Goal: Task Accomplishment & Management: Manage account settings

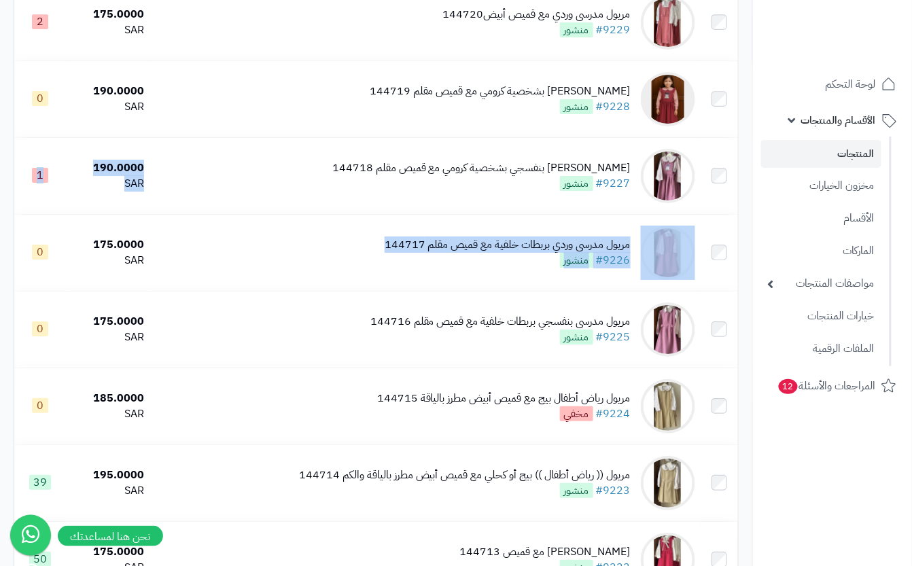
scroll to position [1178, 0]
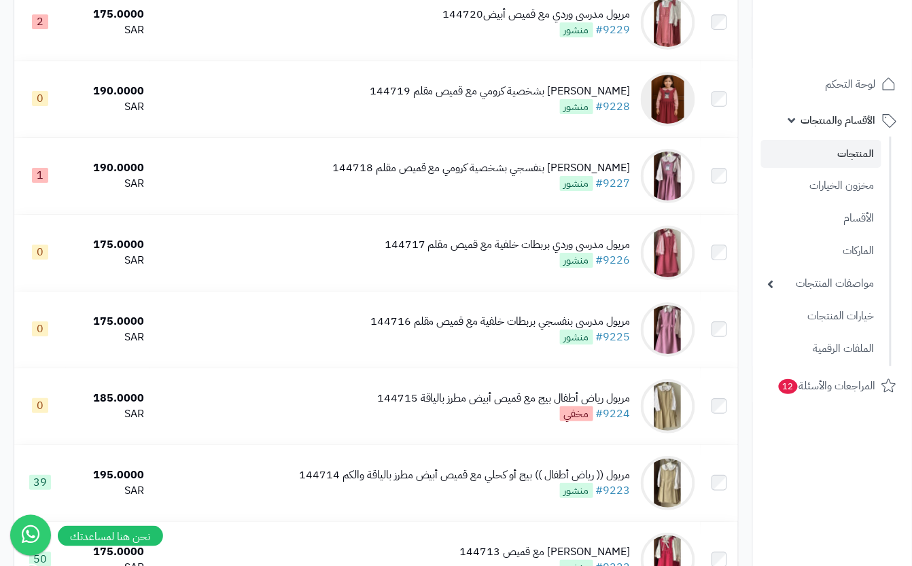
click at [807, 489] on nav "لوحة التحكم الأقسام والمنتجات المنتجات مخزون الخيارات الأقسام الماركات مواصفات …" at bounding box center [832, 300] width 160 height 566
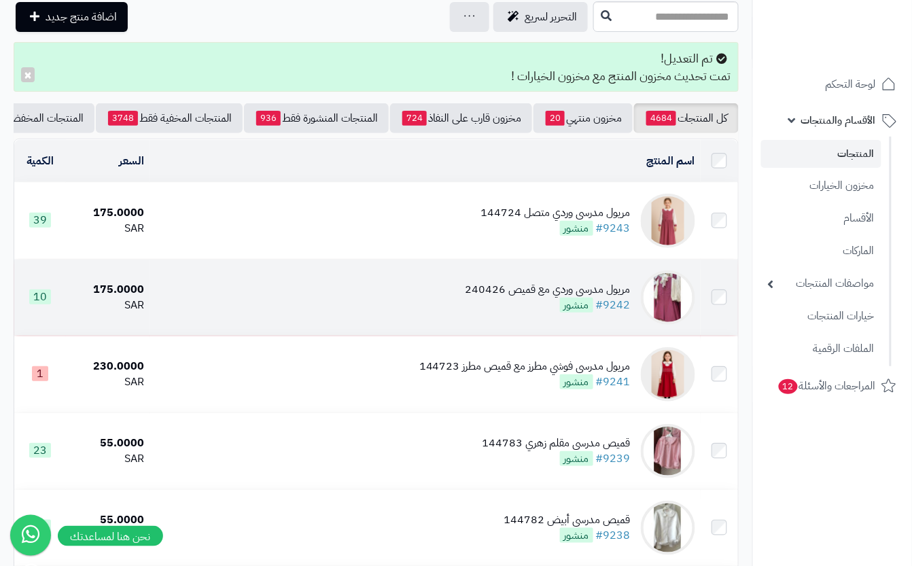
scroll to position [90, 0]
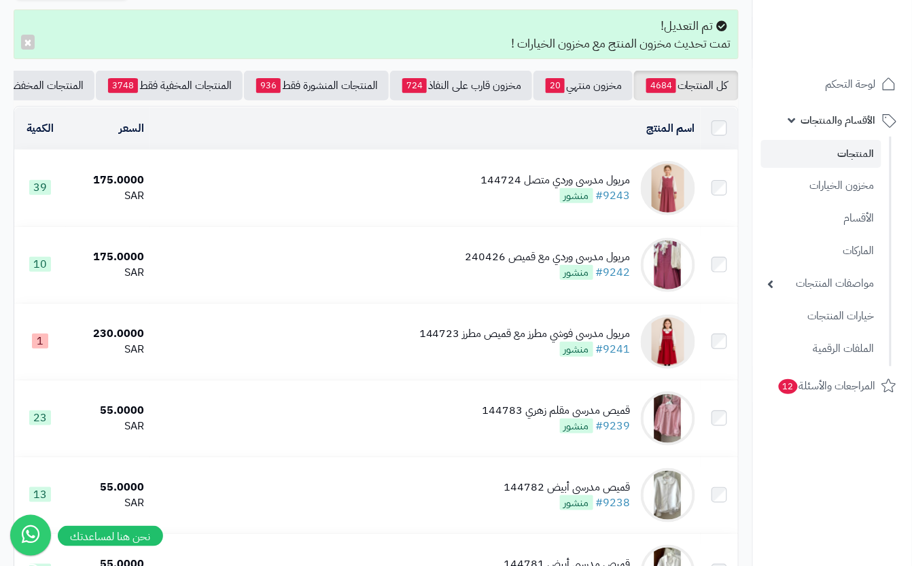
click at [476, 207] on td "مريول مدرسي وردي متصل 144724 #9243 منشور" at bounding box center [425, 188] width 551 height 76
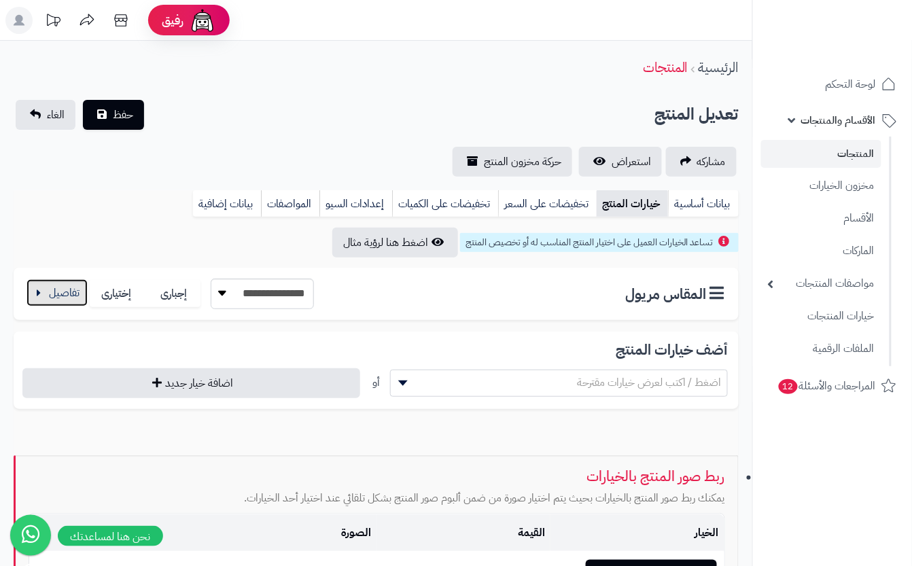
click at [63, 288] on button "button" at bounding box center [57, 292] width 61 height 27
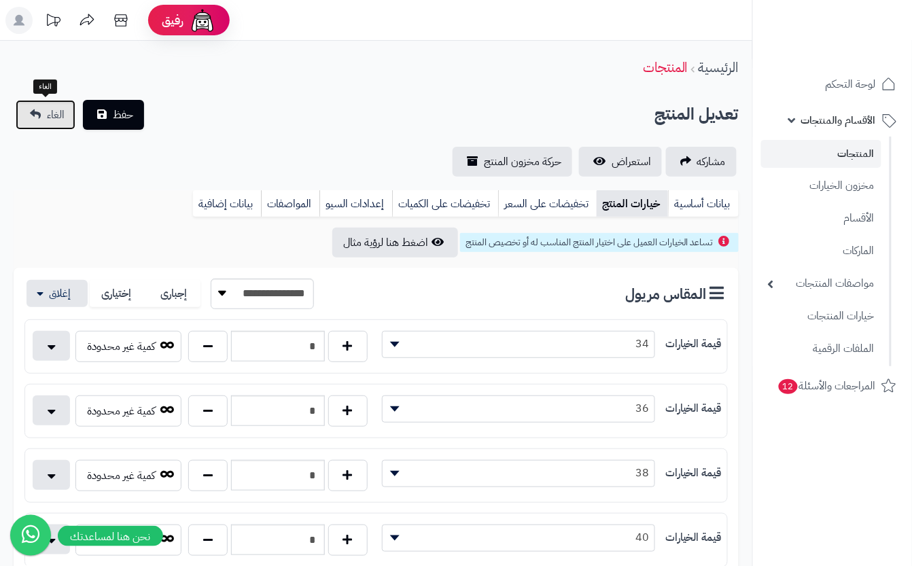
click at [39, 111] on link "الغاء" at bounding box center [46, 115] width 60 height 30
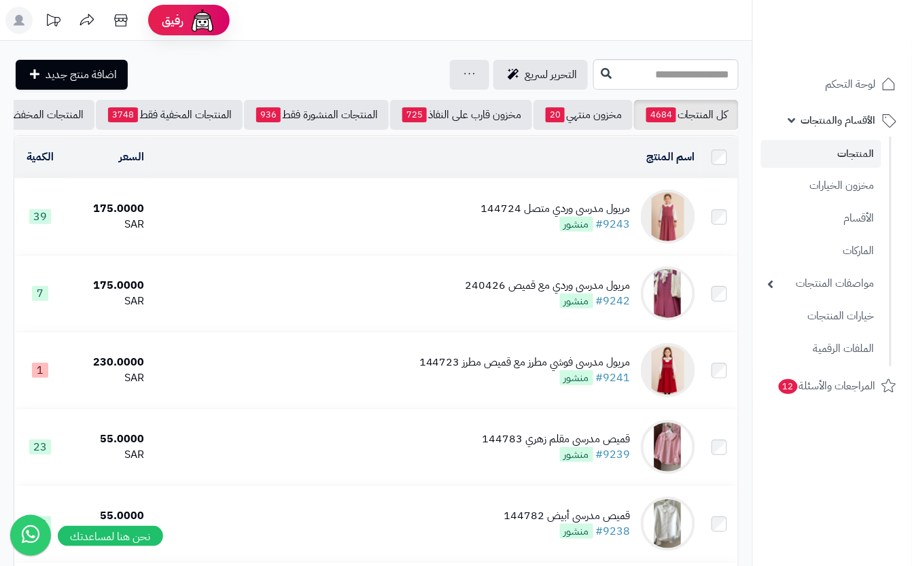
click at [343, 216] on td "مريول مدرسي وردي متصل 144724 #9243 منشور" at bounding box center [425, 217] width 551 height 76
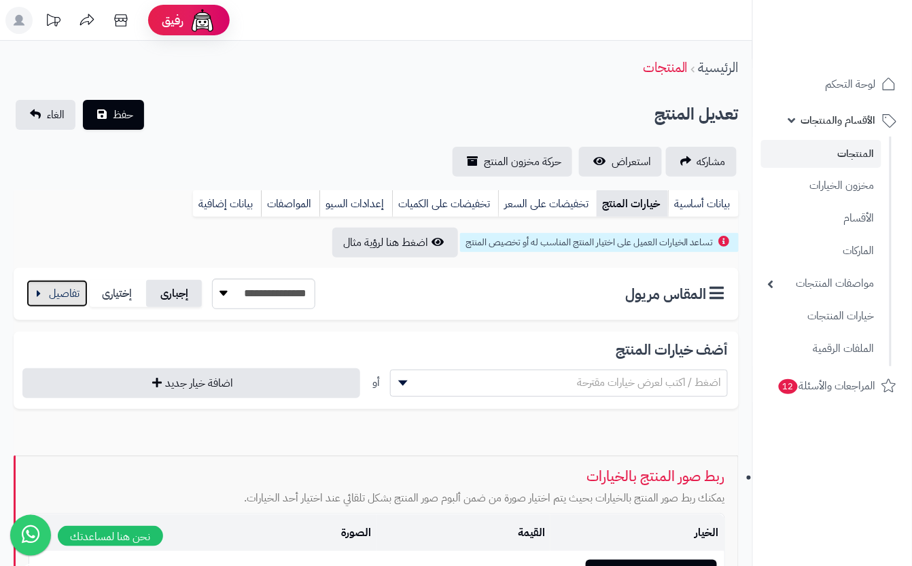
click at [85, 290] on button "button" at bounding box center [57, 293] width 61 height 27
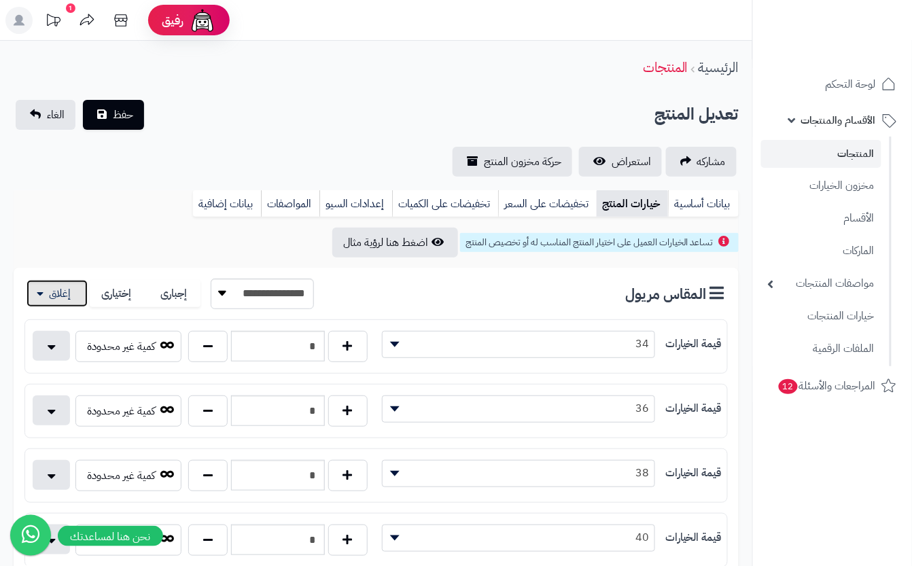
scroll to position [181, 0]
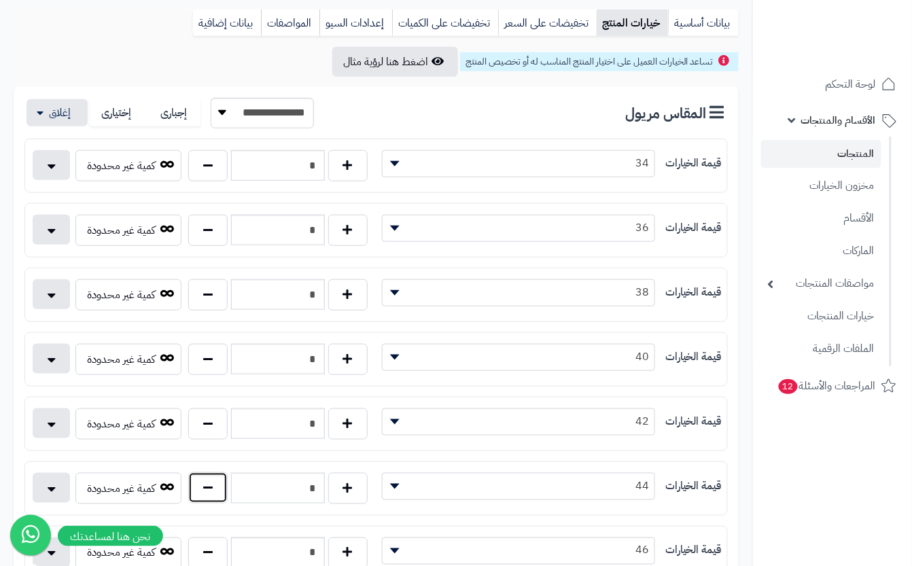
click at [210, 493] on button "button" at bounding box center [207, 487] width 39 height 31
type input "*"
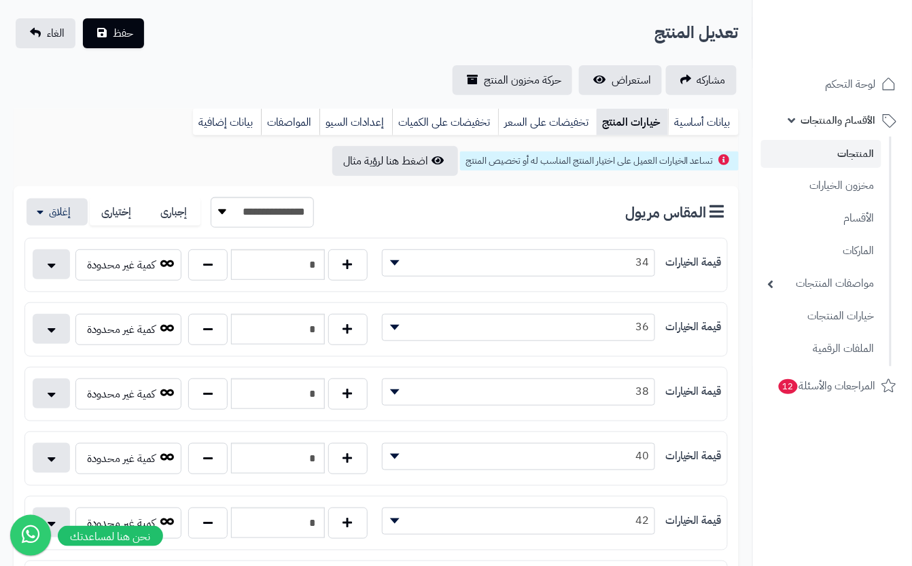
scroll to position [0, 0]
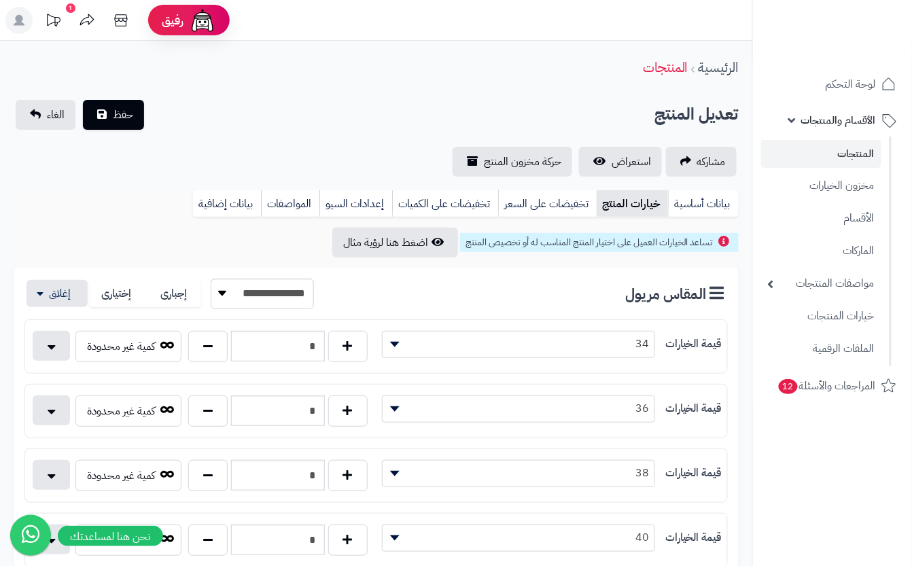
drag, startPoint x: 198, startPoint y: 99, endPoint x: 164, endPoint y: 113, distance: 36.6
click at [203, 104] on div "تعديل المنتج حفظ الغاء" at bounding box center [376, 115] width 725 height 30
click at [124, 116] on span "حفظ" at bounding box center [123, 114] width 20 height 16
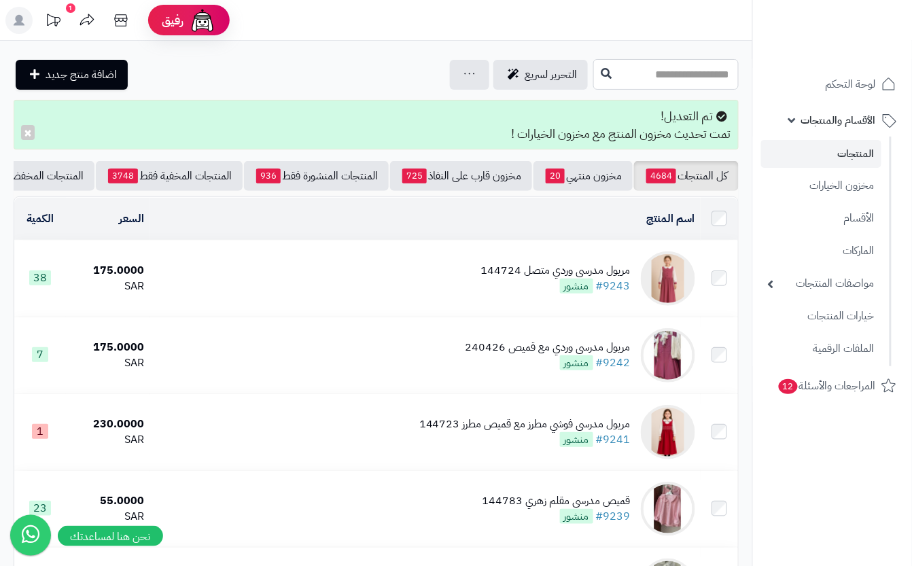
click at [620, 76] on input "text" at bounding box center [665, 74] width 145 height 31
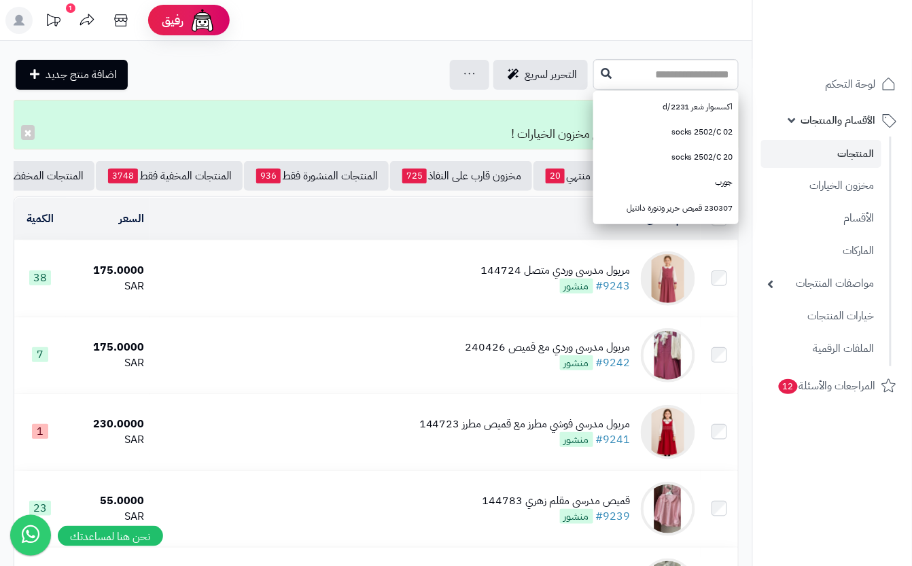
click at [824, 514] on nav "لوحة التحكم الأقسام والمنتجات المنتجات مخزون الخيارات الأقسام الماركات مواصفات …" at bounding box center [832, 300] width 160 height 566
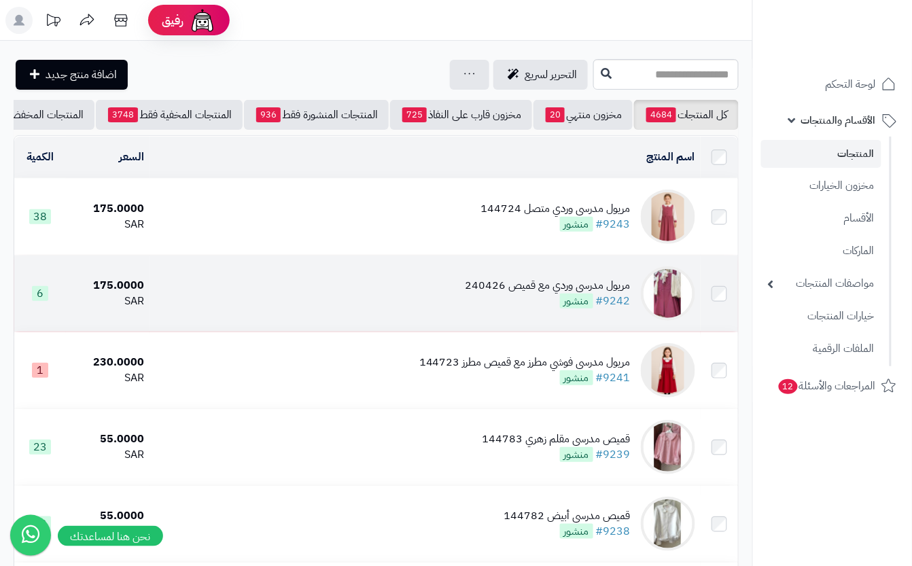
click at [450, 313] on td "مريول مدرسي وردي مع قميص 240426 #9242 منشور" at bounding box center [425, 294] width 551 height 76
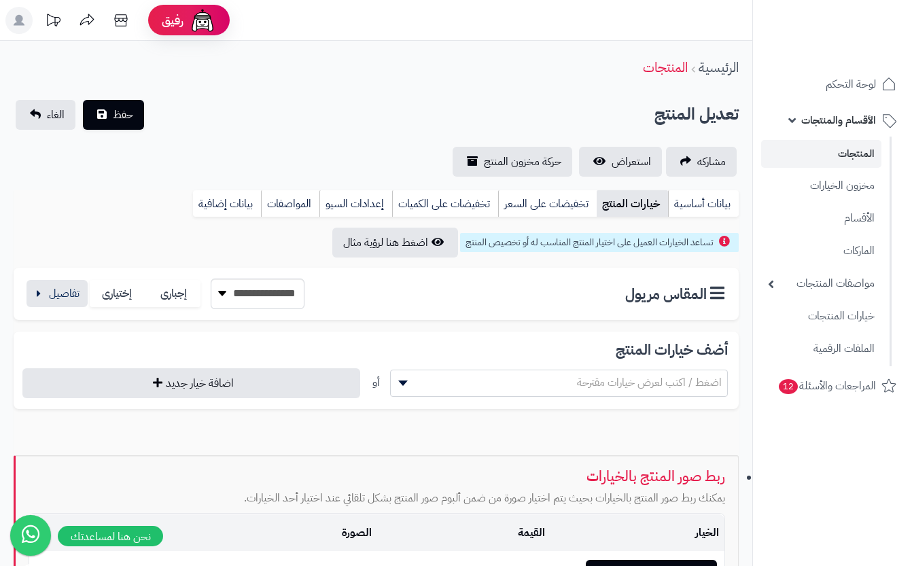
click at [639, 203] on link "خيارات المنتج" at bounding box center [632, 203] width 71 height 27
click at [61, 287] on button "button" at bounding box center [57, 292] width 61 height 27
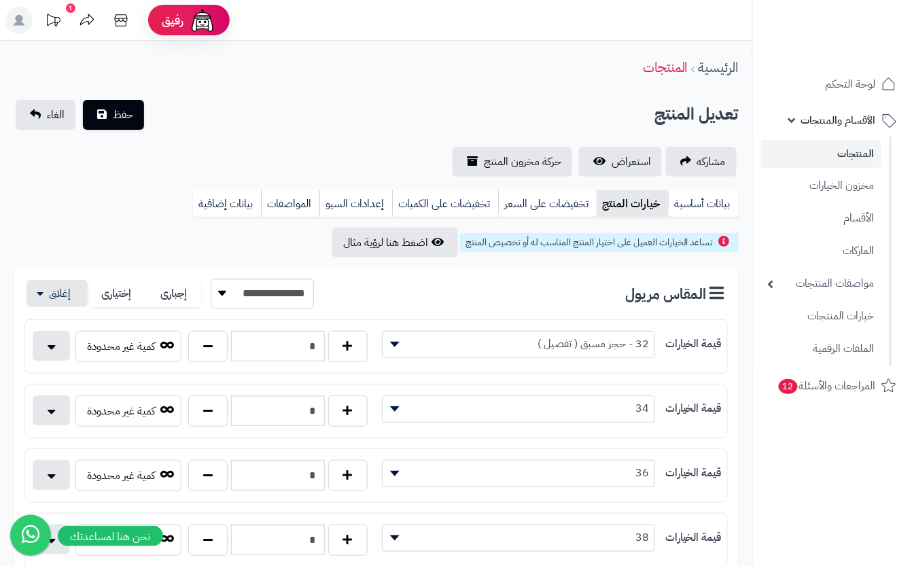
click at [242, 107] on div "تعديل المنتج حفظ الغاء" at bounding box center [376, 115] width 725 height 30
click at [231, 104] on div "تعديل المنتج حفظ الغاء" at bounding box center [376, 115] width 725 height 30
click at [120, 99] on button "حفظ" at bounding box center [113, 114] width 61 height 30
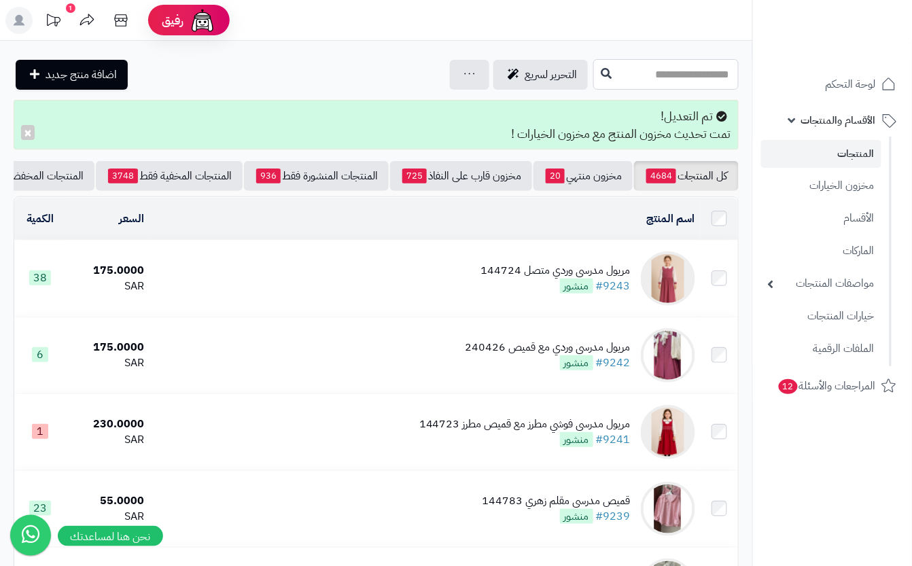
click at [669, 82] on input "text" at bounding box center [665, 74] width 145 height 31
